Goal: Register for event/course

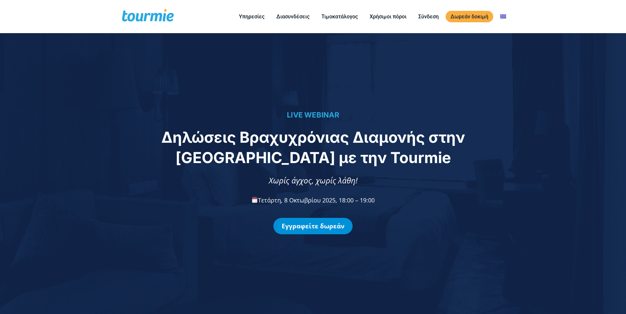
click at [304, 229] on link "Εγγραφείτε δωρεάν" at bounding box center [312, 226] width 79 height 16
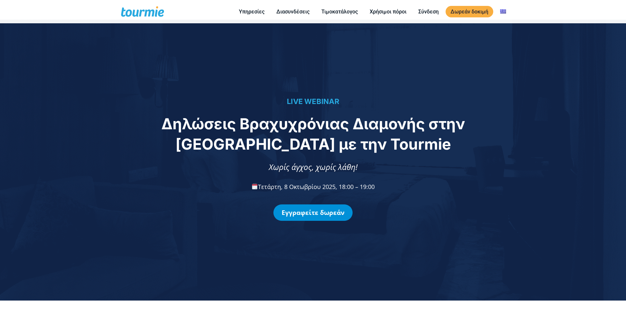
scroll to position [559, 0]
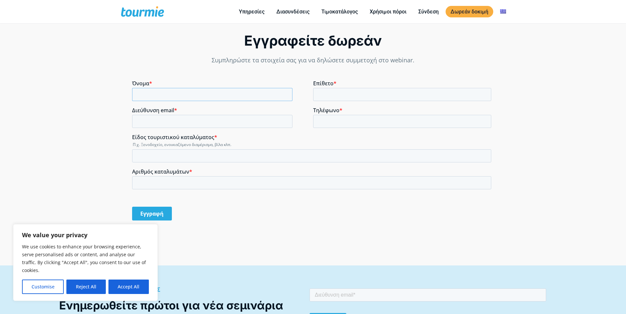
click at [179, 91] on input "Όνομα *" at bounding box center [212, 94] width 160 height 13
click at [129, 284] on button "Accept All" at bounding box center [128, 287] width 40 height 14
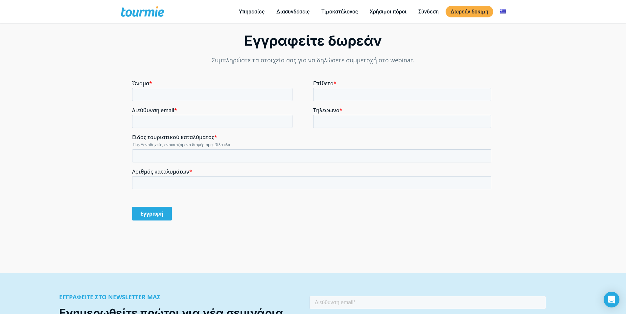
checkbox input "true"
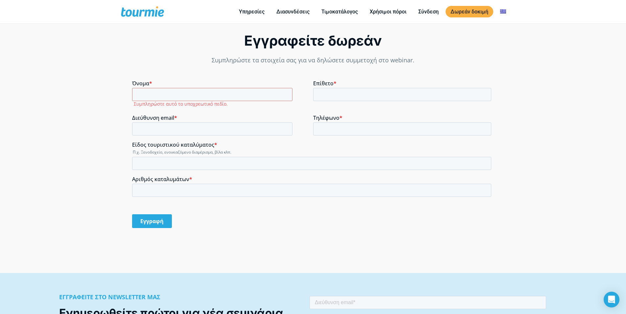
scroll to position [0, 0]
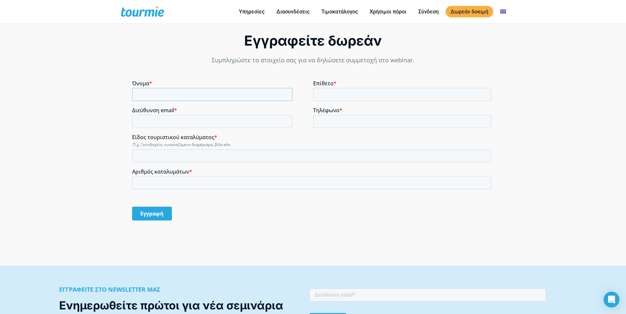
click at [161, 93] on input "Όνομα *" at bounding box center [212, 94] width 160 height 13
click at [162, 97] on input "Όνομα *" at bounding box center [212, 94] width 160 height 13
type input "ορε"
click at [330, 98] on input "Επίθετο *" at bounding box center [402, 94] width 178 height 13
type input "ματσ"
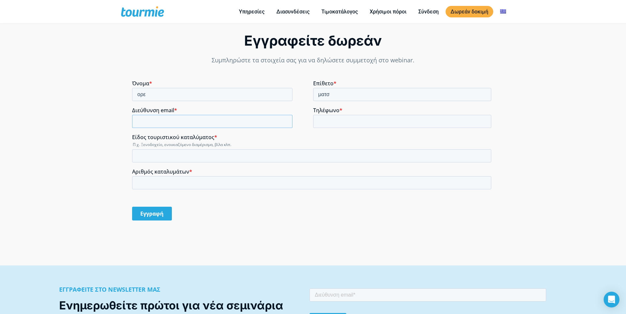
click at [212, 123] on input "Διεύθυνση email *" at bounding box center [212, 121] width 160 height 13
type input "[EMAIL_ADDRESS][DOMAIN_NAME]"
click at [375, 122] on input "Τηλέφωνο *" at bounding box center [402, 121] width 178 height 13
type input "6947372754"
click at [218, 159] on input "Είδος τουριστικού καταλύματος *" at bounding box center [311, 155] width 359 height 13
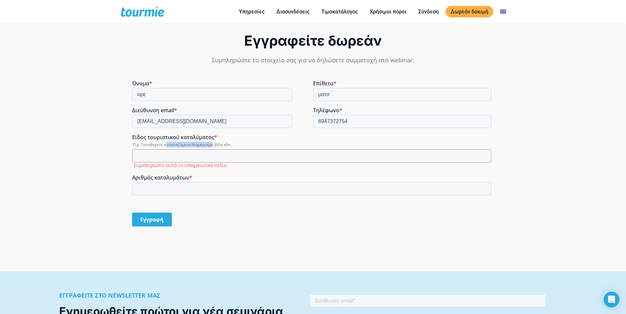
drag, startPoint x: 165, startPoint y: 144, endPoint x: 212, endPoint y: 146, distance: 46.7
click at [212, 146] on legend "Π.χ. Ξενοδοχείο, ενοικιαζόμενο διαμέρισμα, βίλα κλπ." at bounding box center [313, 145] width 362 height 6
copy legend "νοικιαζόμενο διαμέρισμα"
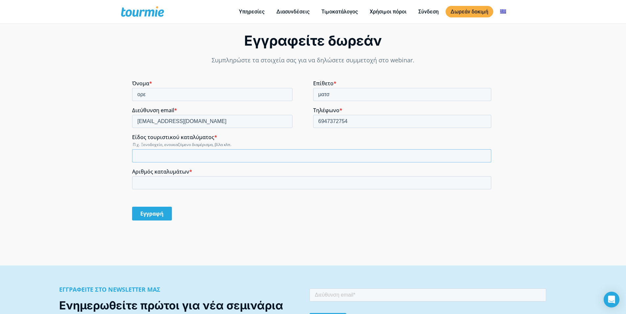
click at [201, 157] on input "Είδος τουριστικού καταλύματος *" at bounding box center [311, 155] width 359 height 13
paste input "νοικιαζόμενο διαμέρισμα"
type input "eνοικιαζόμενο διαμέρισμα"
click at [166, 178] on input "Αριθμός καταλυμάτων *" at bounding box center [311, 182] width 359 height 13
type input "2"
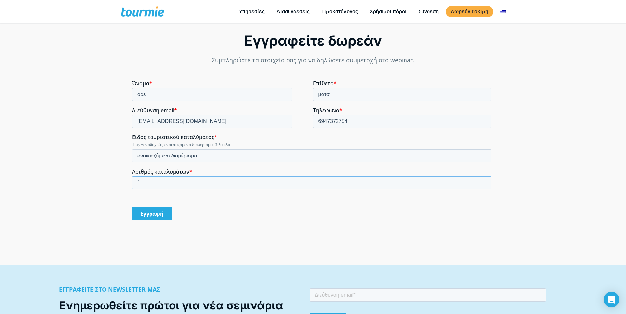
type input "1"
click at [167, 217] on input "Εγγραφή" at bounding box center [152, 214] width 40 height 14
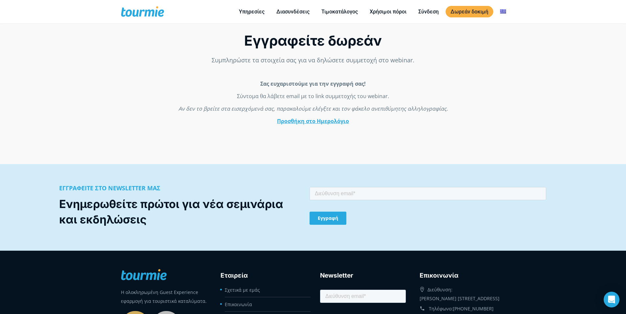
click at [294, 121] on link "Προσθήκη στο Ημερολόγιο" at bounding box center [313, 121] width 72 height 7
